Goal: Task Accomplishment & Management: Complete application form

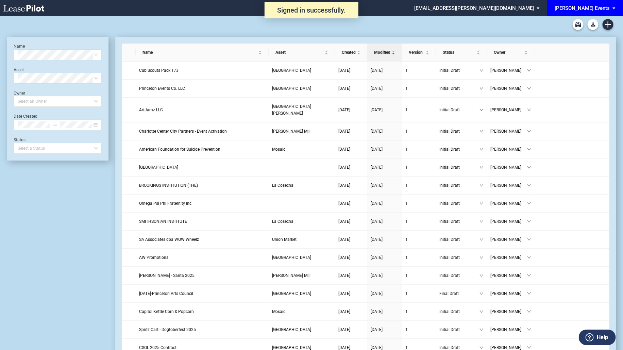
click at [592, 10] on div "[PERSON_NAME] Events" at bounding box center [582, 8] width 55 height 6
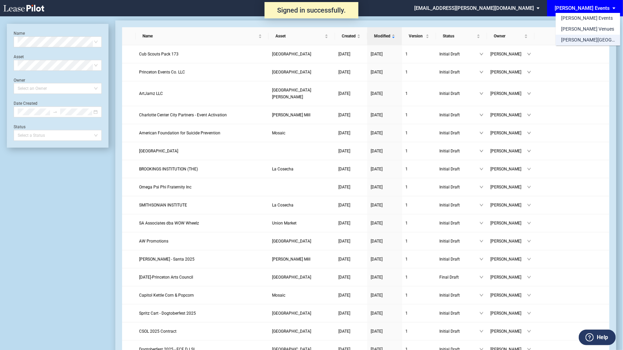
click at [586, 41] on div "[PERSON_NAME][GEOGRAPHIC_DATA] Consents" at bounding box center [588, 40] width 54 height 7
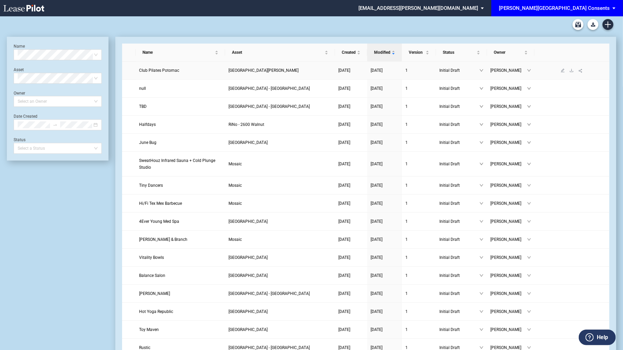
scroll to position [309, 0]
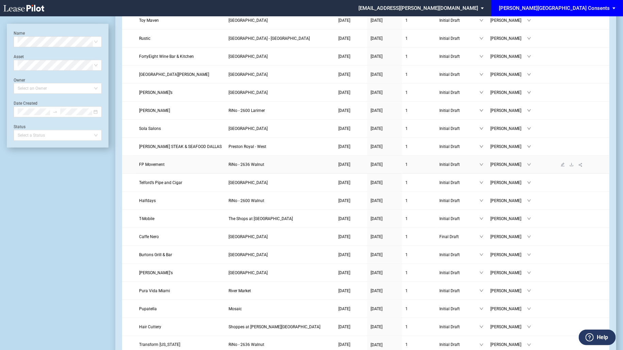
click at [319, 168] on link "RiNo - 2636 Walnut" at bounding box center [280, 164] width 103 height 7
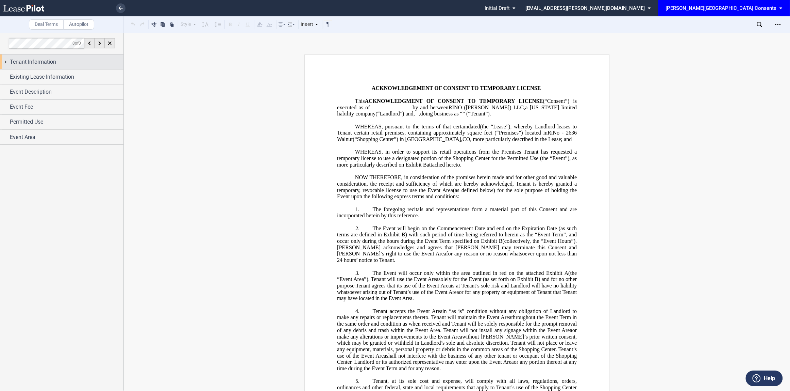
click at [60, 65] on div "Tenant Information" at bounding box center [67, 62] width 114 height 8
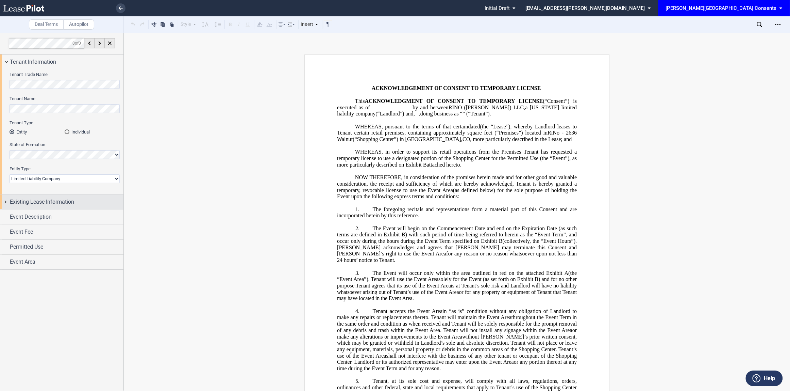
click at [72, 198] on span "Existing Lease Information" at bounding box center [42, 202] width 64 height 8
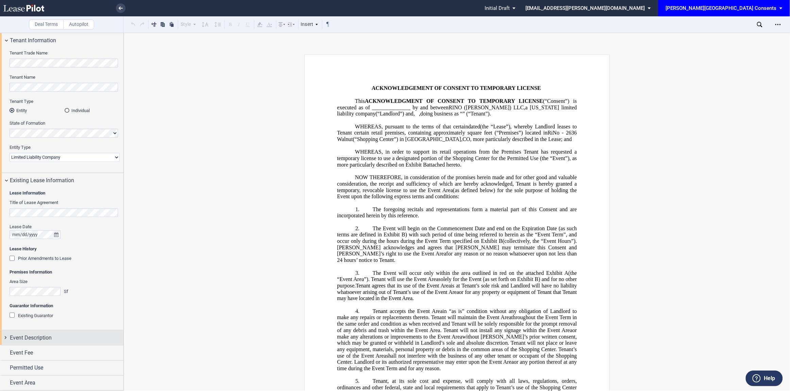
scroll to position [22, 0]
click at [69, 339] on div "Event Description" at bounding box center [67, 337] width 114 height 8
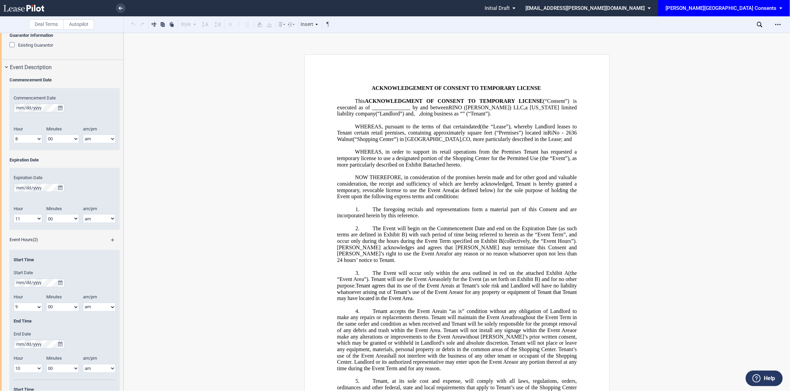
scroll to position [568, 0]
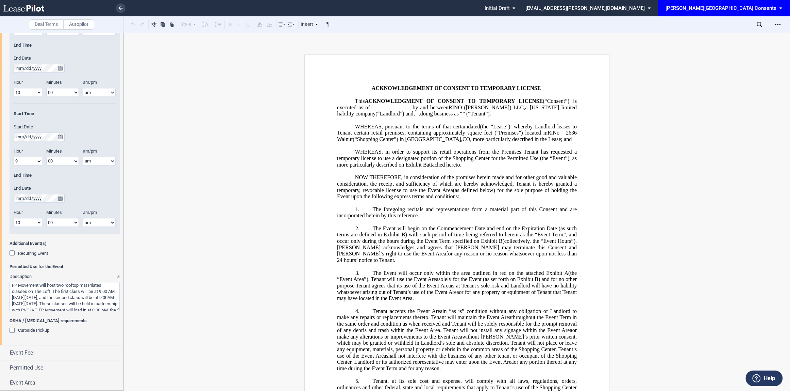
click at [61, 284] on textarea "Description" at bounding box center [65, 296] width 110 height 29
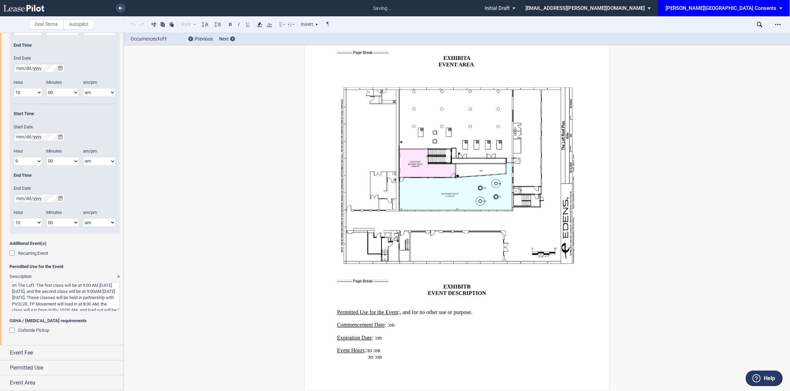
scroll to position [7, 0]
click at [66, 286] on textarea "Description" at bounding box center [65, 296] width 110 height 29
click at [21, 290] on textarea "Description" at bounding box center [65, 296] width 110 height 29
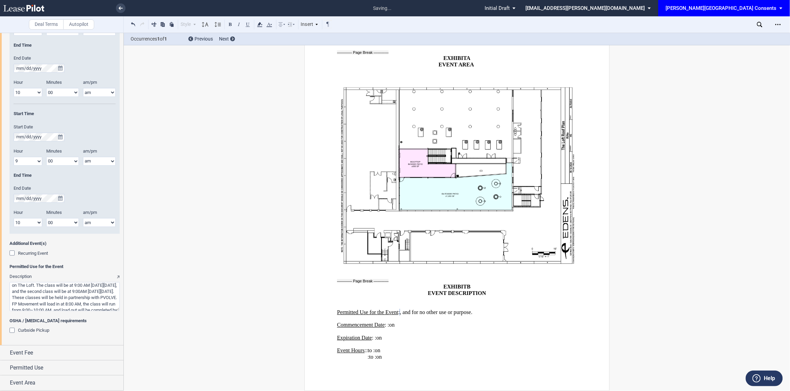
click at [21, 290] on textarea "Description" at bounding box center [65, 296] width 110 height 29
click at [49, 288] on textarea "Description" at bounding box center [65, 296] width 110 height 29
drag, startPoint x: 13, startPoint y: 287, endPoint x: 130, endPoint y: 333, distance: 126.0
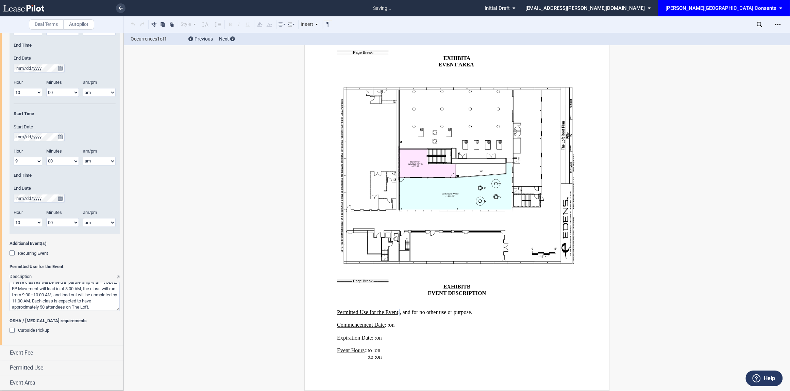
click at [130, 333] on div "Deal Terms Autopilot Style Normal 8pt 9pt 10pt 10.5pt 11pt 12pt 14pt 16pt Norma…" at bounding box center [395, 212] width 790 height 358
click at [98, 300] on textarea "Description" at bounding box center [65, 296] width 110 height 29
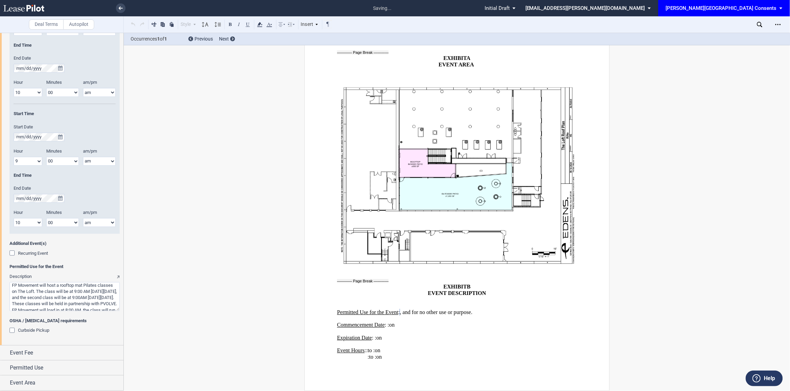
click at [98, 300] on textarea "Description" at bounding box center [65, 296] width 110 height 29
click at [106, 308] on textarea "Description" at bounding box center [65, 296] width 110 height 29
click at [85, 302] on textarea "Description" at bounding box center [65, 296] width 110 height 29
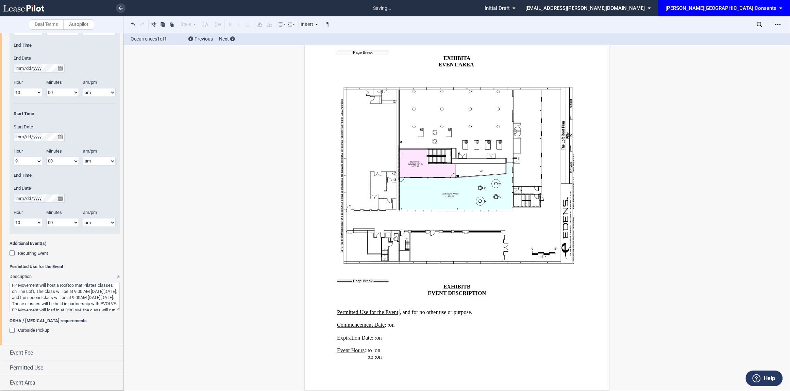
click at [73, 294] on textarea "Description" at bounding box center [65, 296] width 110 height 29
click at [99, 285] on textarea "Description" at bounding box center [65, 296] width 110 height 29
click at [93, 286] on textarea "Description" at bounding box center [65, 296] width 110 height 29
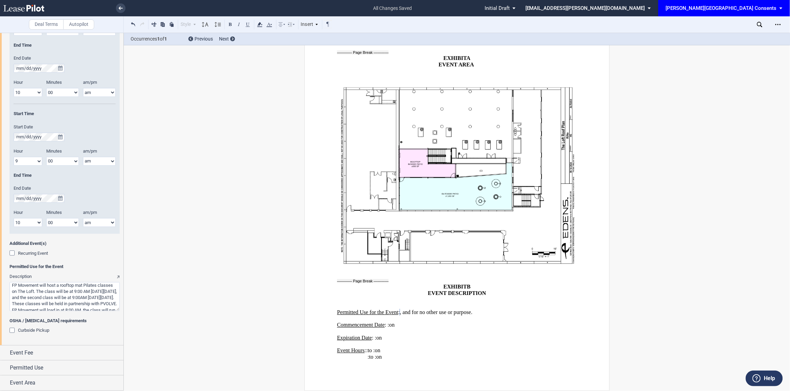
click at [93, 286] on textarea "Description" at bounding box center [65, 296] width 110 height 29
click at [93, 297] on textarea "Description" at bounding box center [65, 296] width 110 height 29
click at [26, 290] on textarea "Description" at bounding box center [65, 296] width 110 height 29
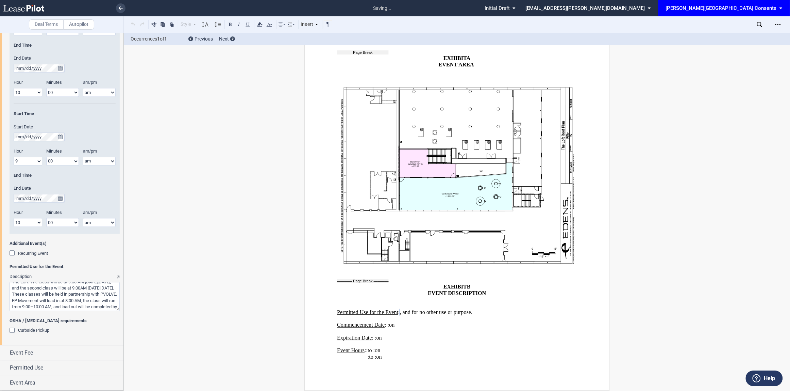
scroll to position [0, 0]
drag, startPoint x: 60, startPoint y: 287, endPoint x: 89, endPoint y: 302, distance: 33.0
click at [89, 302] on textarea "Description" at bounding box center [65, 296] width 110 height 29
click at [68, 286] on textarea "Description" at bounding box center [65, 296] width 110 height 29
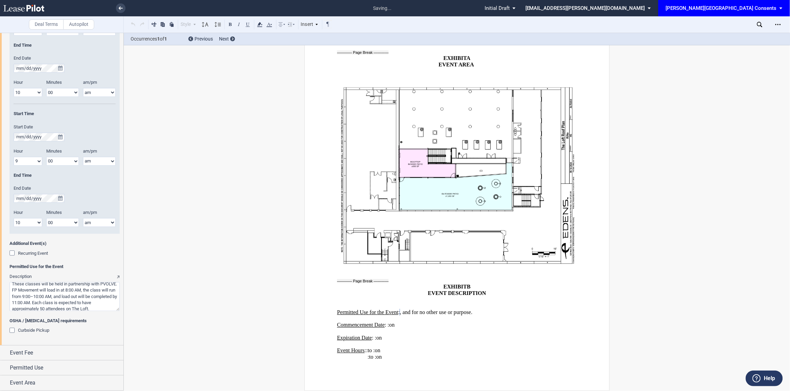
click at [68, 286] on textarea "Description" at bounding box center [65, 296] width 110 height 29
drag, startPoint x: 62, startPoint y: 285, endPoint x: 63, endPoint y: 294, distance: 9.0
click at [63, 294] on textarea "Description" at bounding box center [65, 296] width 110 height 29
click at [62, 302] on textarea "Description" at bounding box center [65, 296] width 110 height 29
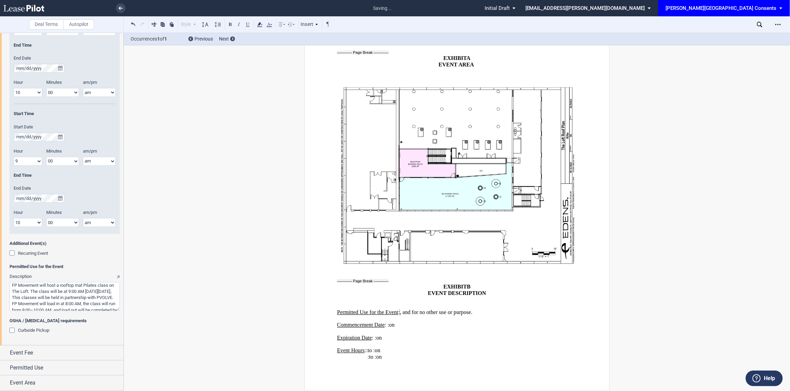
click at [60, 298] on textarea "Description" at bounding box center [65, 296] width 110 height 29
click at [104, 295] on textarea "Description" at bounding box center [65, 296] width 110 height 29
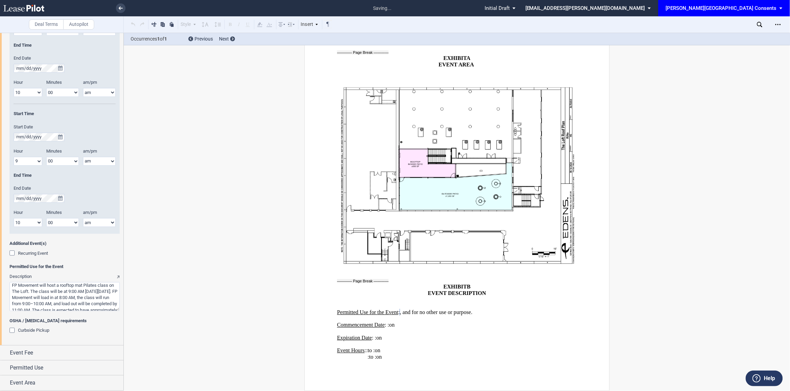
drag, startPoint x: 69, startPoint y: 305, endPoint x: -1, endPoint y: 269, distance: 78.4
click at [0, 269] on html ".bocls-1{fill:#26354a;fill-rule:evenodd} Loading... × saving... Pending... Pend…" at bounding box center [395, 195] width 790 height 391
click at [73, 289] on textarea "Description" at bounding box center [65, 296] width 110 height 29
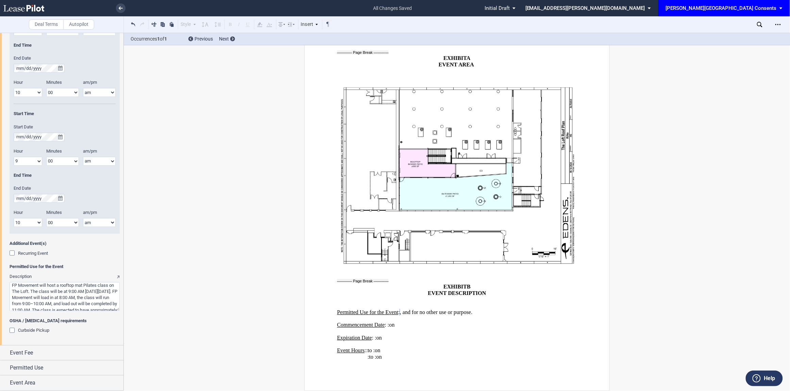
paste textarea "at 9:00 AM on Saturday, October 18th. Load-in begins at 8:00 AM, the class runs…"
click at [64, 300] on textarea "Description" at bounding box center [65, 296] width 110 height 29
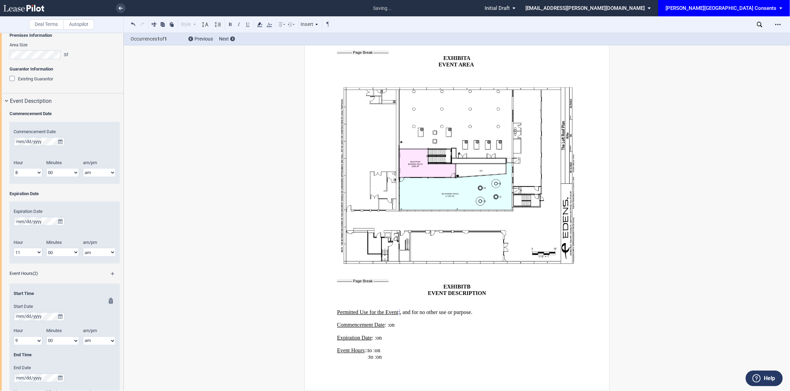
scroll to position [256, 0]
type textarea "FP Movement will host a rooftop mat Pilates class on The Loft at 9:00 AM on Sat…"
click at [63, 140] on button "true" at bounding box center [60, 143] width 9 height 9
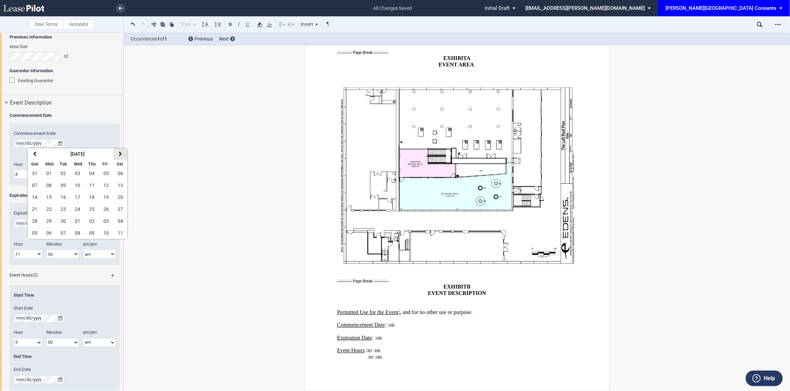
click at [121, 151] on icon "button" at bounding box center [120, 153] width 3 height 5
click at [118, 198] on span "18" at bounding box center [120, 196] width 5 height 5
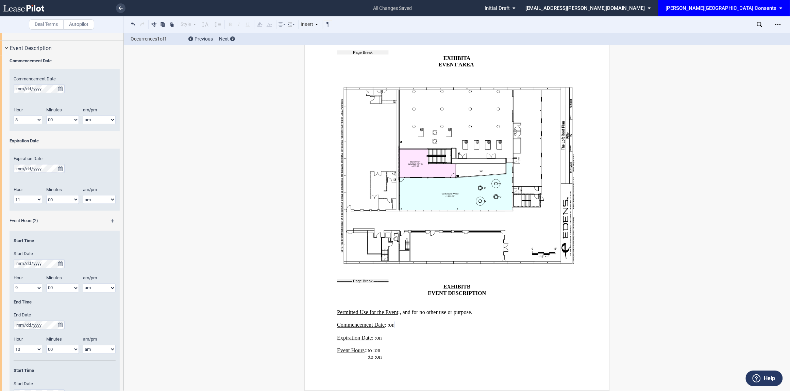
scroll to position [332, 0]
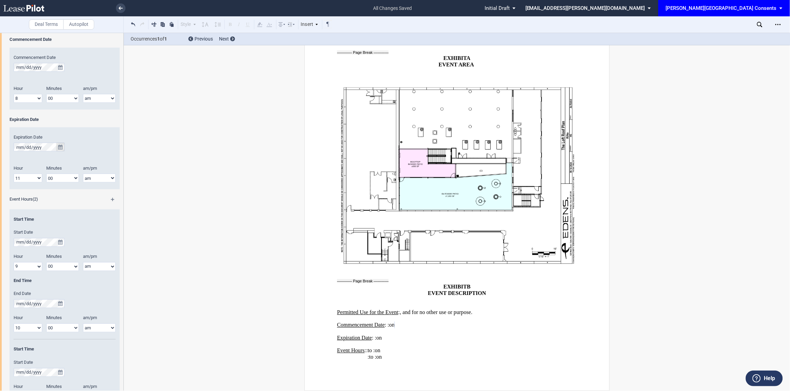
click at [62, 146] on icon "true" at bounding box center [60, 147] width 4 height 5
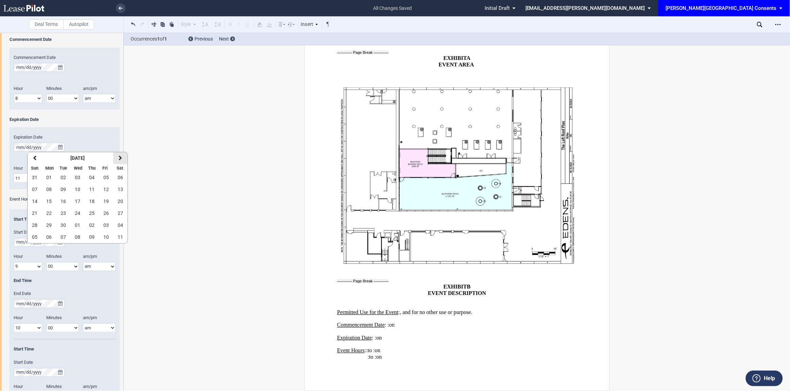
click at [117, 160] on button "next" at bounding box center [120, 158] width 14 height 12
click at [122, 202] on span "18" at bounding box center [120, 200] width 5 height 5
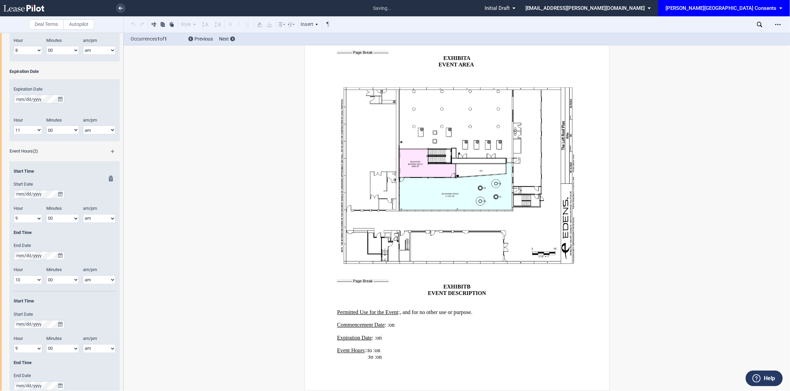
scroll to position [386, 0]
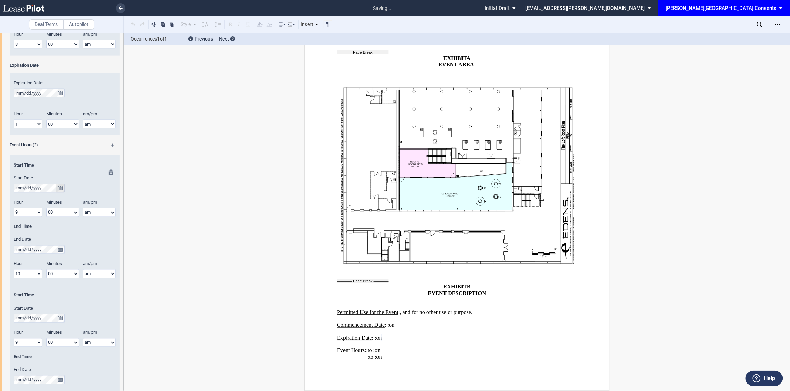
click at [60, 188] on icon "true" at bounding box center [60, 188] width 4 height 5
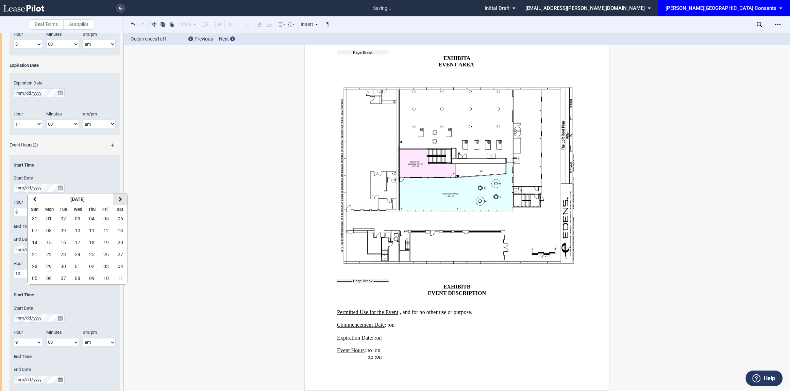
click at [119, 201] on icon "button" at bounding box center [120, 198] width 3 height 5
click at [121, 239] on button "18" at bounding box center [120, 242] width 14 height 12
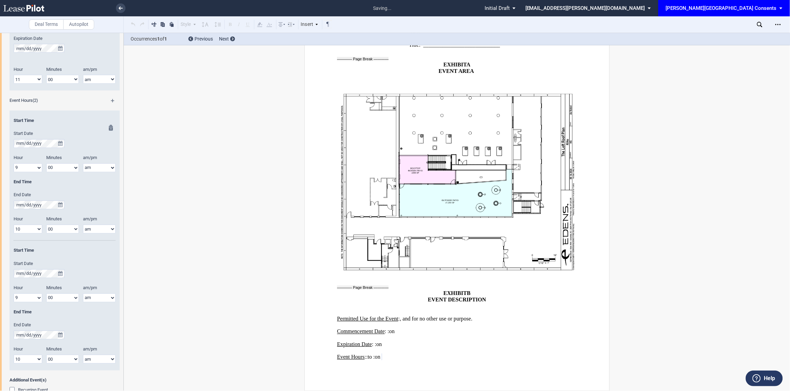
scroll to position [433, 0]
click at [63, 203] on button "true" at bounding box center [60, 202] width 9 height 9
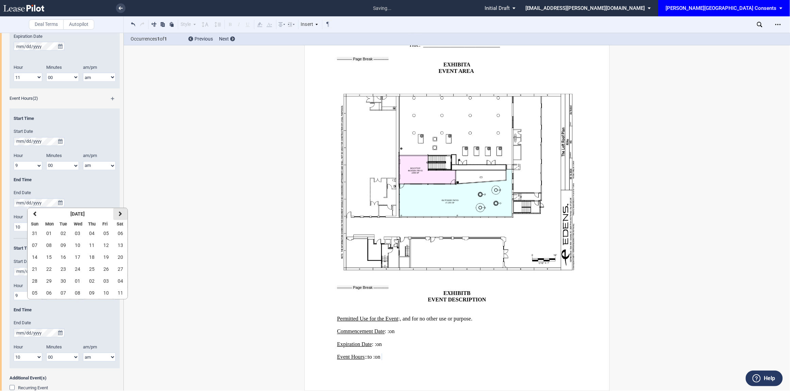
click at [123, 212] on button "next" at bounding box center [120, 214] width 14 height 12
click at [121, 254] on span "18" at bounding box center [120, 256] width 5 height 5
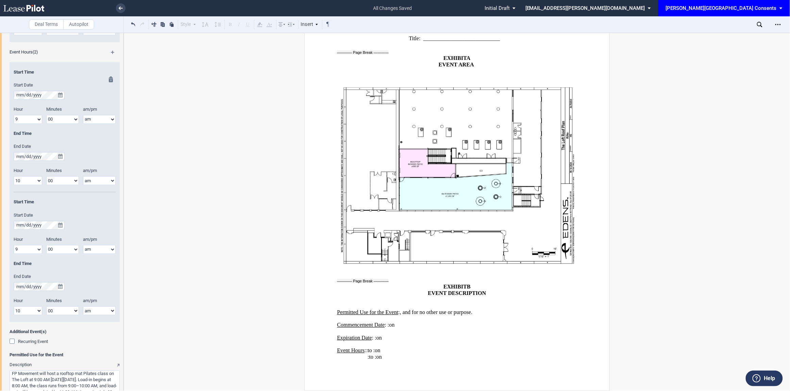
scroll to position [483, 0]
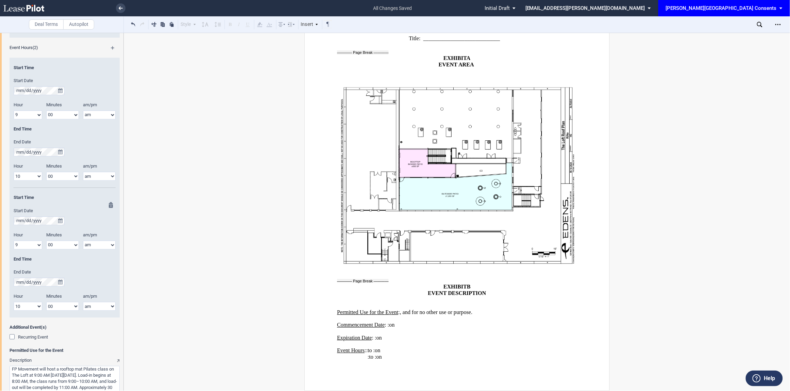
click at [109, 210] on md-icon at bounding box center [113, 206] width 8 height 8
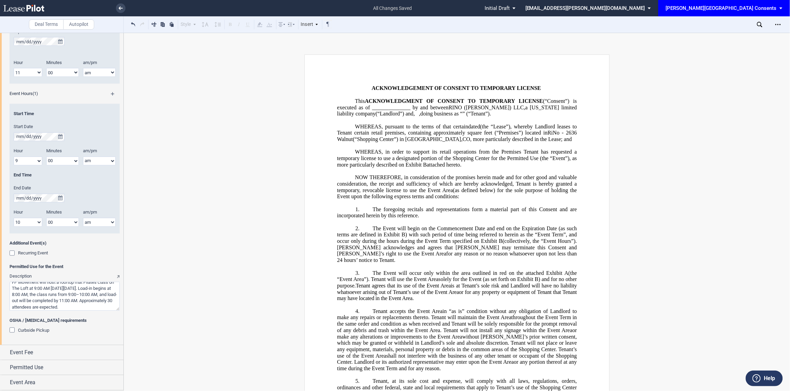
scroll to position [4, 0]
click at [82, 302] on textarea "Description" at bounding box center [65, 296] width 110 height 29
click at [55, 350] on div "Permitted Use" at bounding box center [62, 367] width 124 height 15
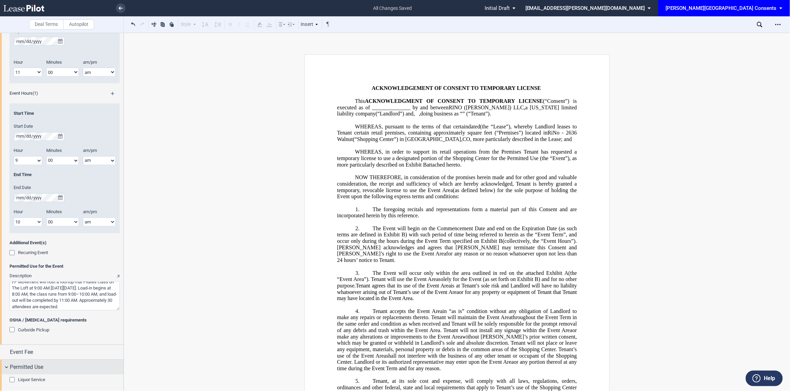
scroll to position [458, 0]
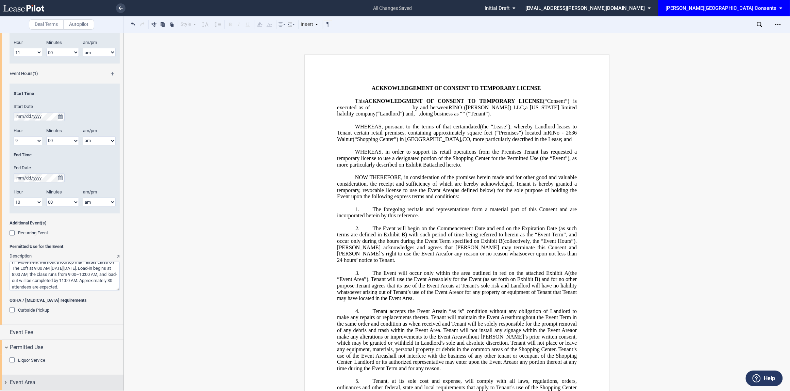
click at [53, 350] on div "Event Area" at bounding box center [67, 382] width 114 height 8
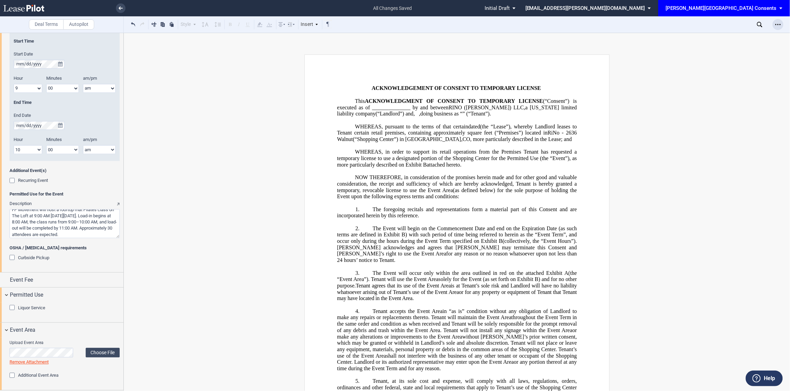
click at [626, 28] on div "Open Lease options menu" at bounding box center [778, 24] width 11 height 11
click at [626, 34] on div "Download" at bounding box center [738, 37] width 83 height 6
click at [29, 8] on use at bounding box center [23, 8] width 41 height 7
